Goal: Transaction & Acquisition: Purchase product/service

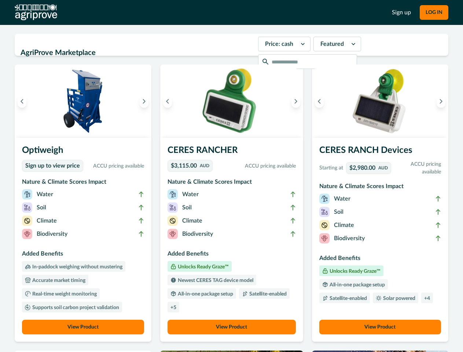
click at [434, 12] on button "LOG IN" at bounding box center [434, 12] width 29 height 15
click at [22, 101] on icon "Previous image" at bounding box center [21, 101] width 5 height 5
click at [146, 101] on icon "Next image" at bounding box center [143, 101] width 5 height 5
click at [84, 240] on li "Biodiversity" at bounding box center [83, 235] width 122 height 13
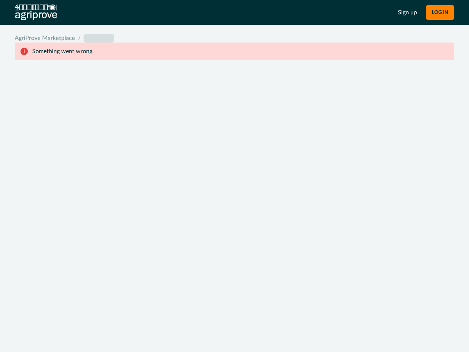
click at [169, 101] on div "System Error Something went wrong An unexpected error occurred. If this continu…" at bounding box center [234, 176] width 469 height 352
click at [294, 101] on div "System Error Something went wrong An unexpected error occurred. If this continu…" at bounding box center [234, 176] width 469 height 352
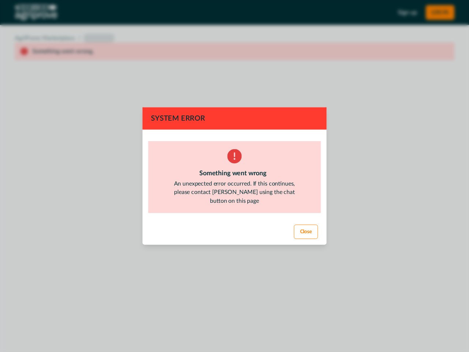
click at [231, 240] on footer "Close" at bounding box center [235, 232] width 184 height 26
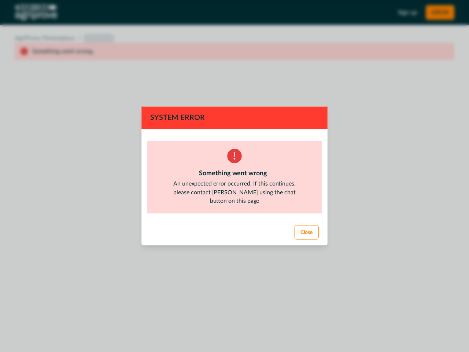
click at [231, 327] on div "System Error Something went wrong An unexpected error occurred. If this continu…" at bounding box center [234, 176] width 469 height 352
click at [317, 101] on div "System Error Something went wrong An unexpected error occurred. If this continu…" at bounding box center [234, 176] width 469 height 352
